Goal: Find contact information: Find contact information

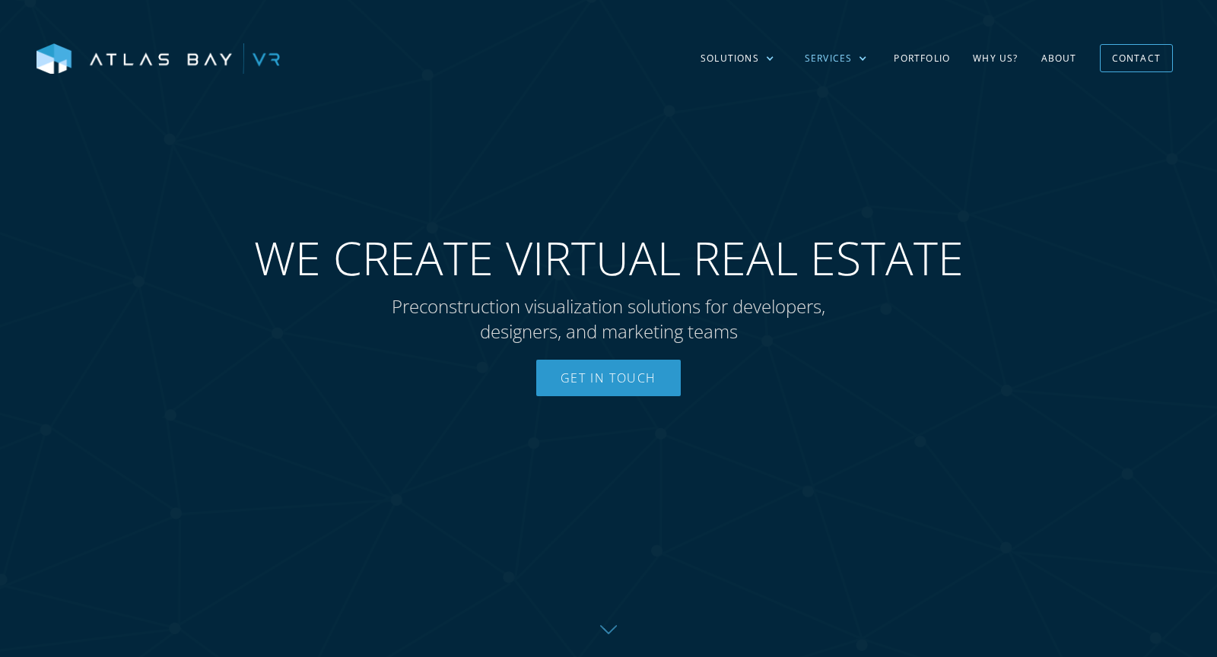
click at [862, 56] on div at bounding box center [862, 58] width 9 height 9
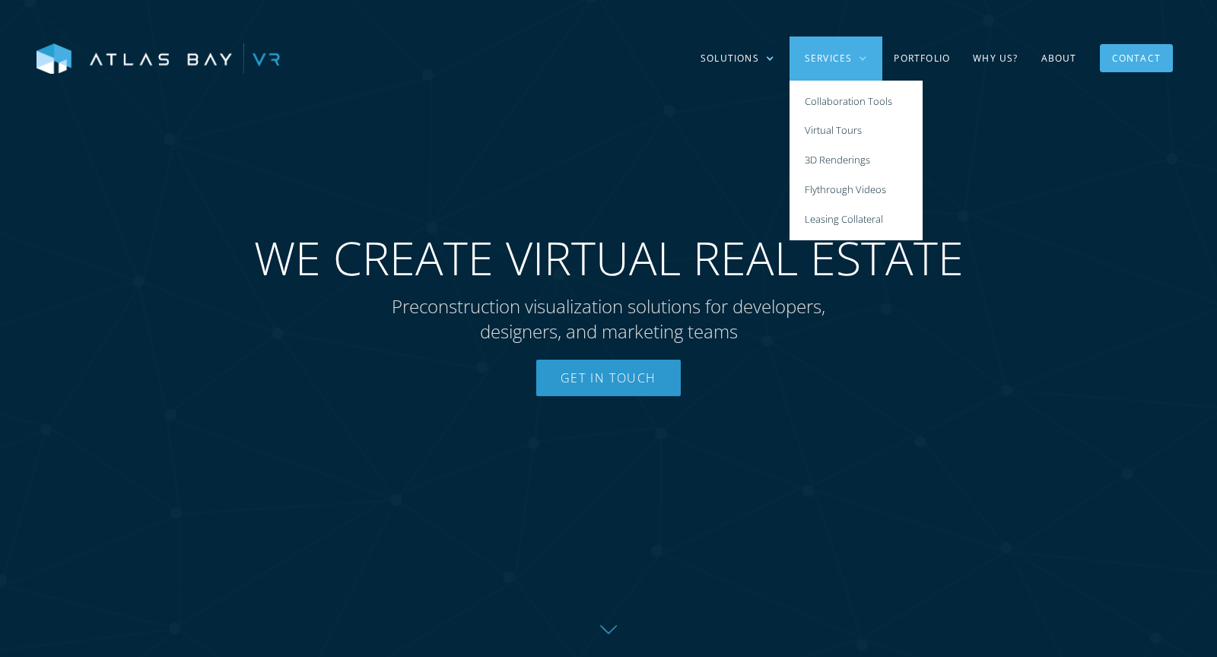
click at [1122, 46] on link "Contact" at bounding box center [1136, 58] width 73 height 28
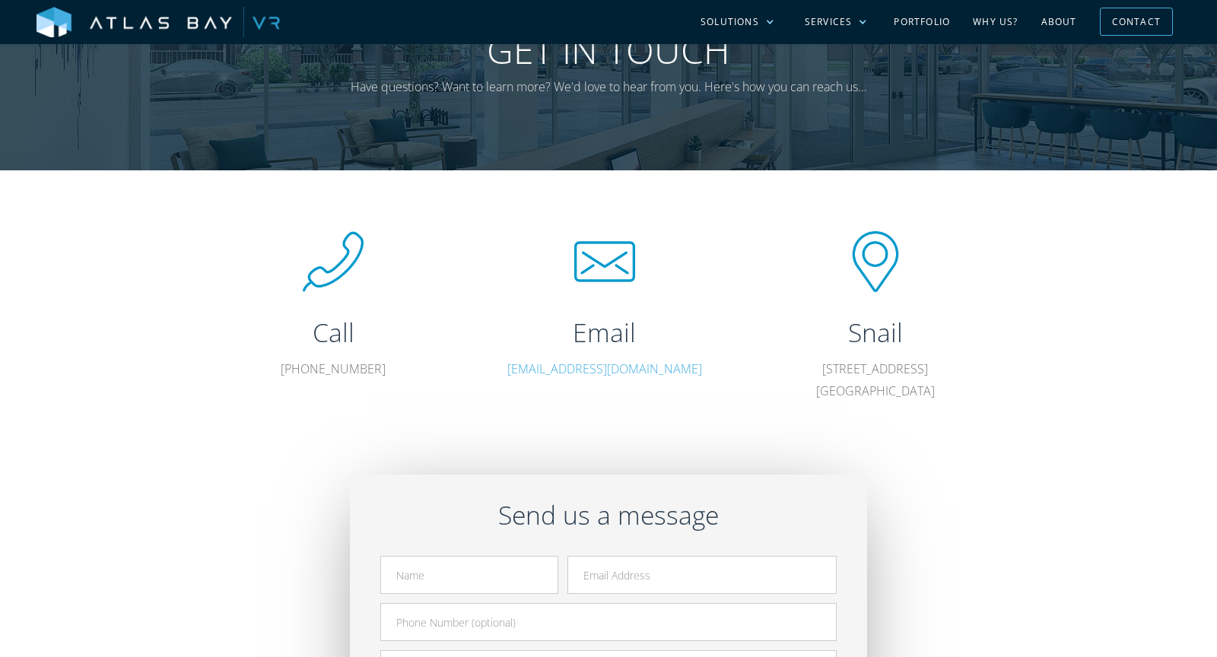
scroll to position [190, 0]
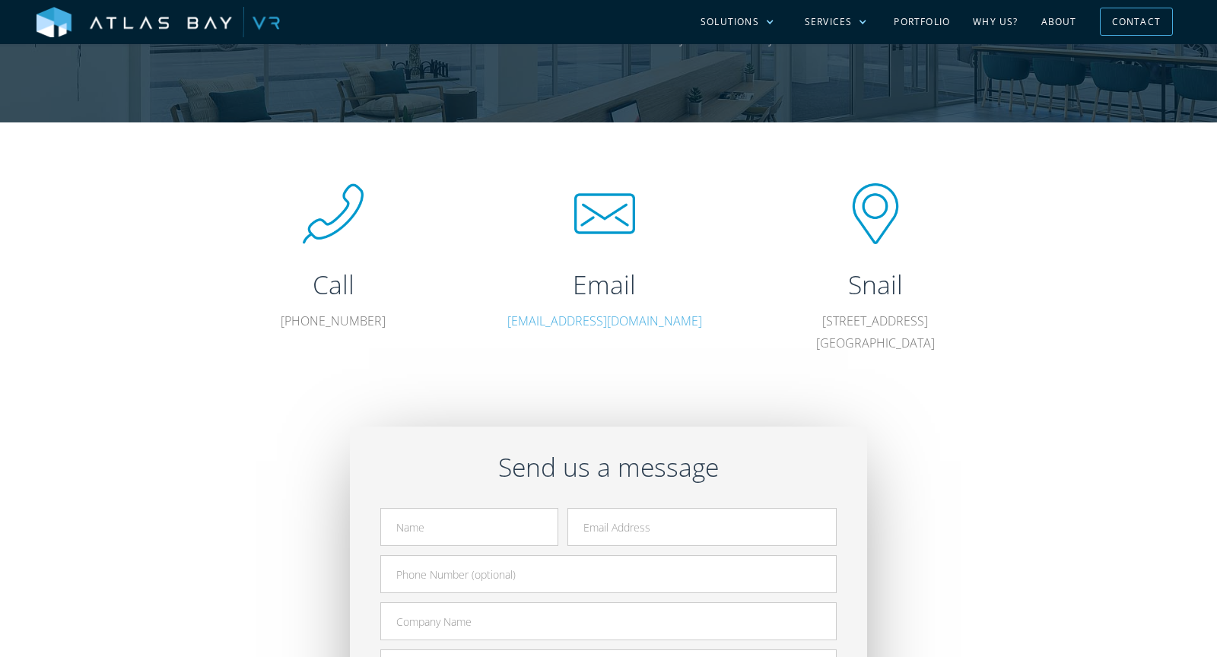
click at [594, 325] on link "hello@atlasbayvr.com" at bounding box center [604, 321] width 195 height 17
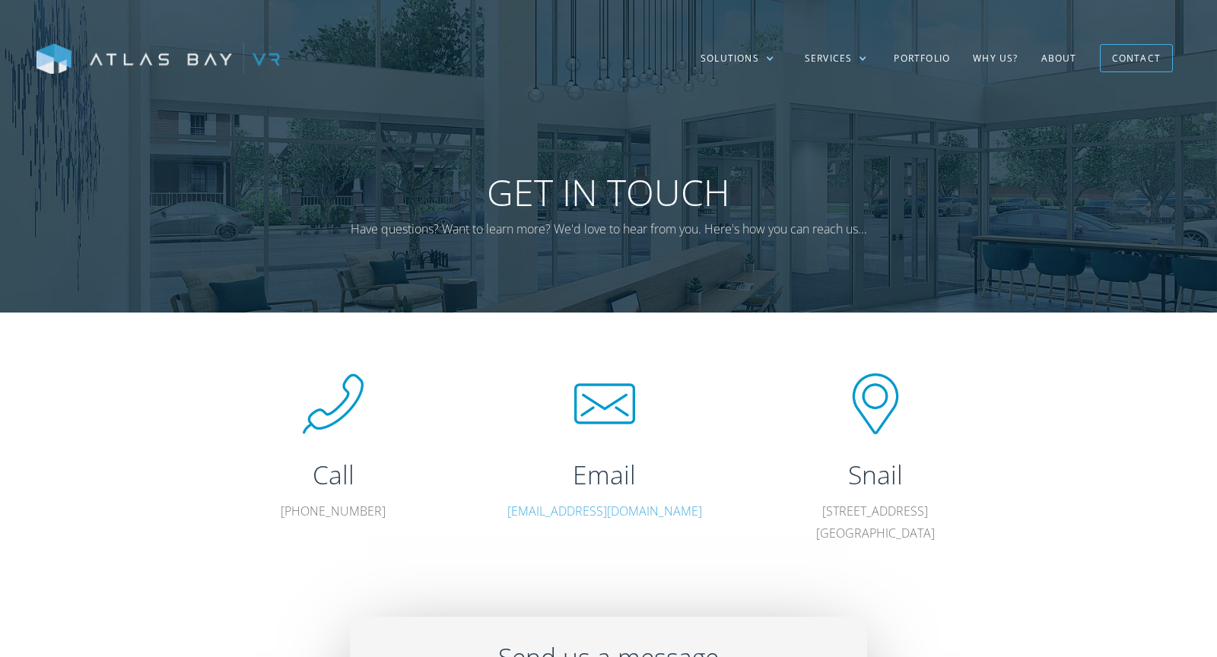
click at [240, 43] on img at bounding box center [157, 59] width 243 height 32
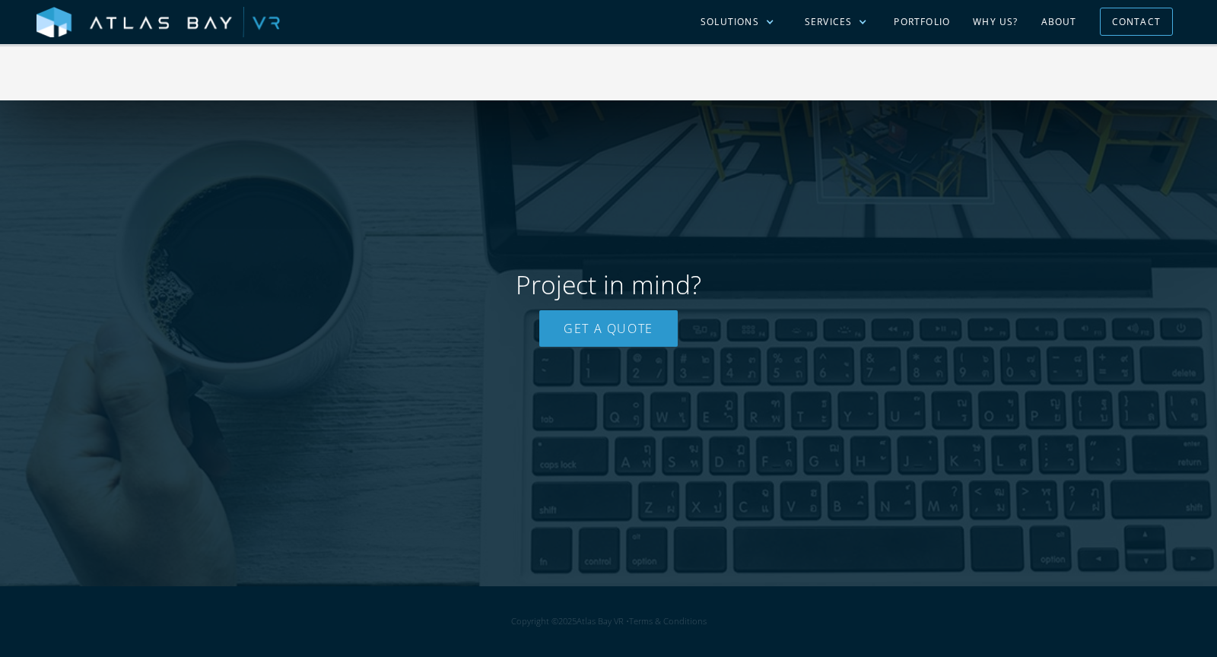
scroll to position [3794, 0]
